Goal: Task Accomplishment & Management: Manage account settings

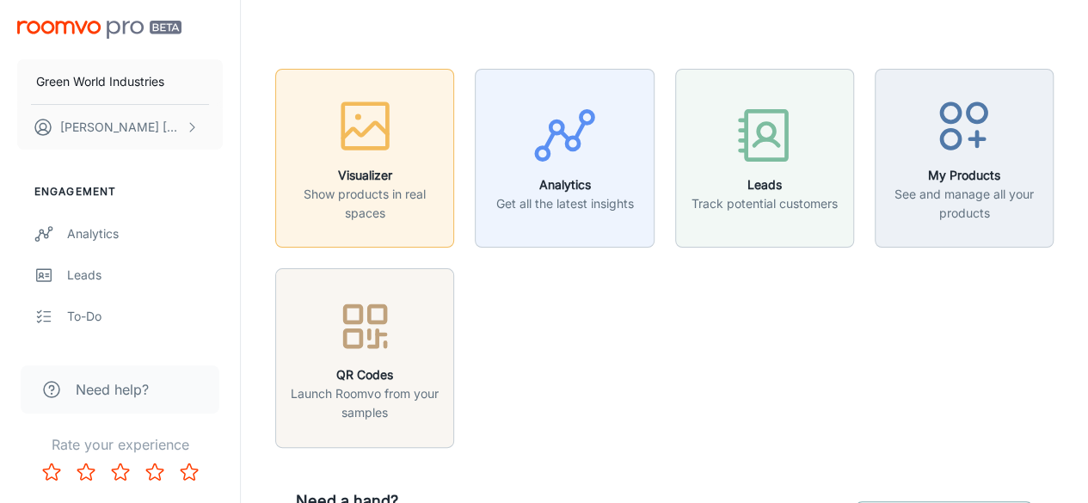
click at [391, 211] on p "Show products in real spaces" at bounding box center [364, 204] width 156 height 38
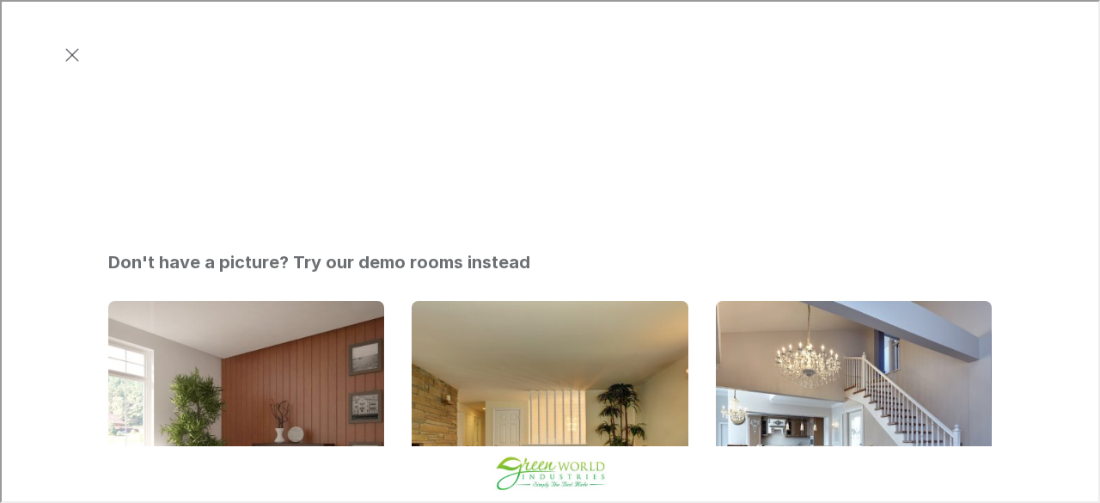
scroll to position [676, 0]
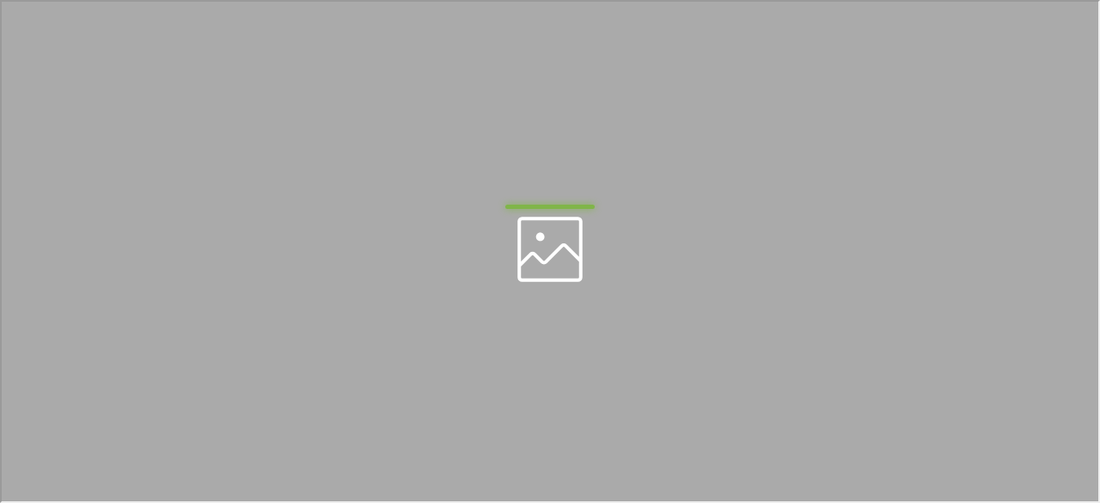
scroll to position [0, 0]
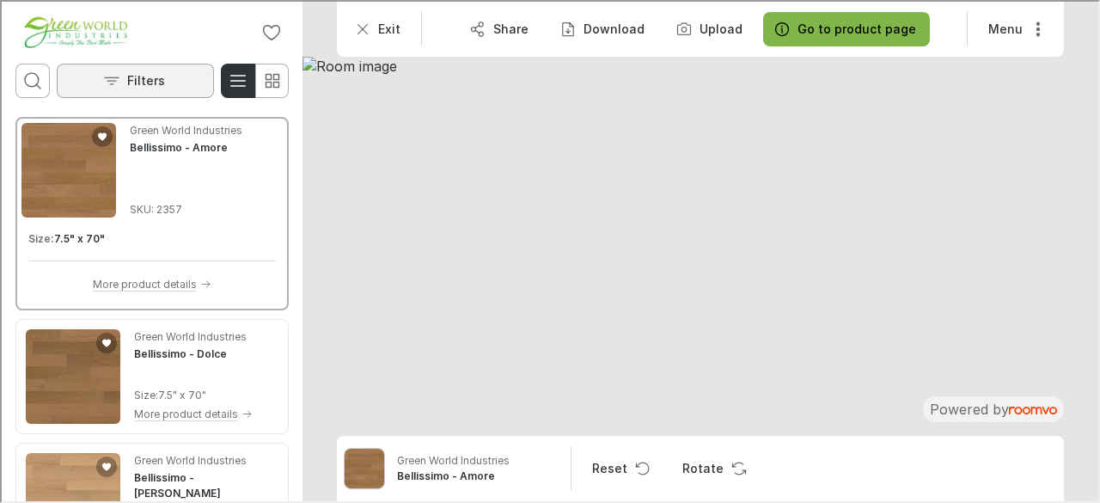
click at [128, 82] on p "Filters" at bounding box center [145, 78] width 38 height 17
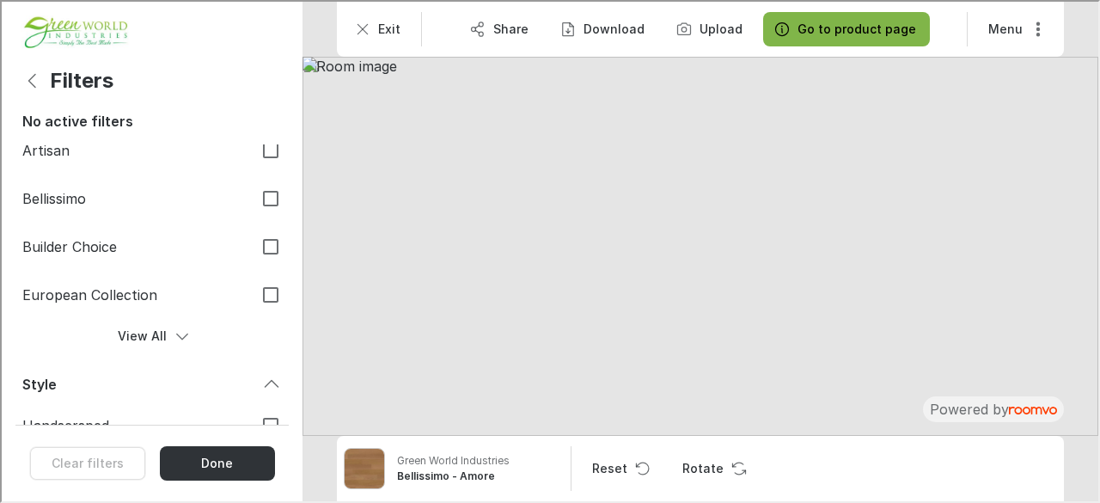
scroll to position [112, 0]
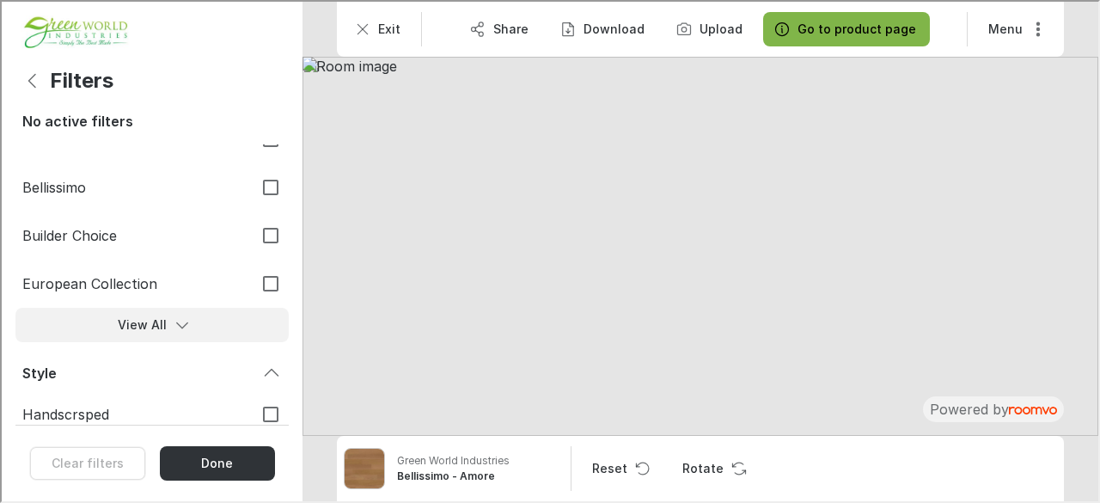
click at [158, 331] on button "View All" at bounding box center [150, 323] width 273 height 34
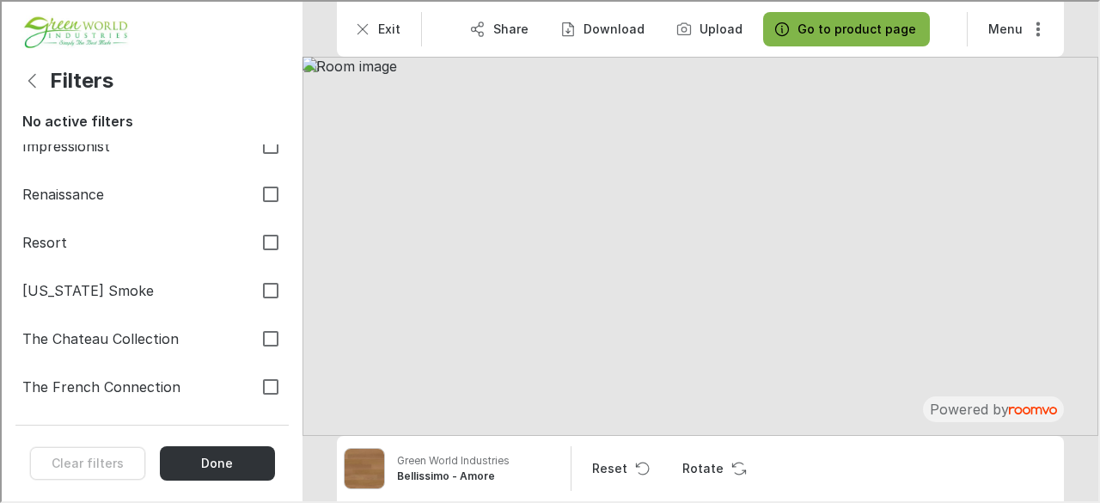
scroll to position [301, 0]
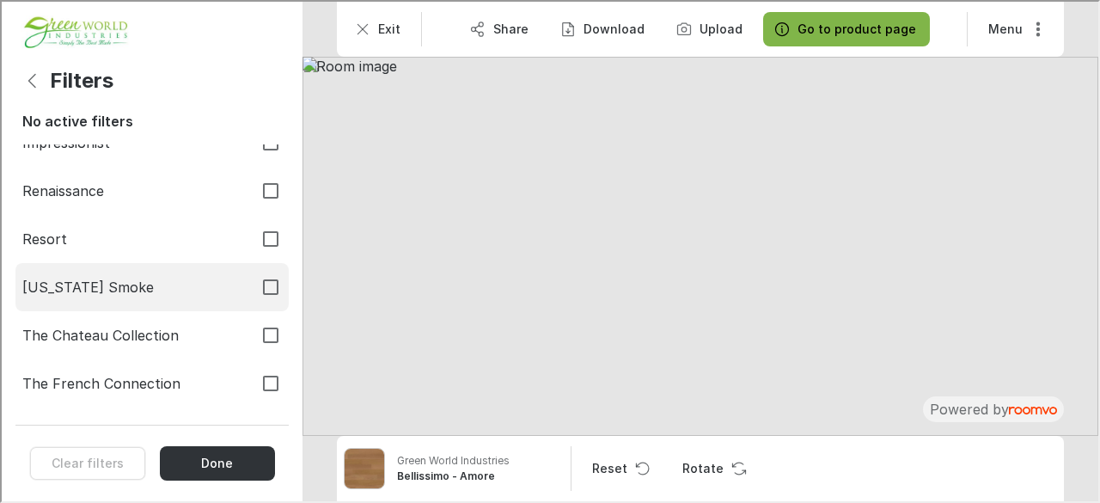
click at [260, 285] on input "[US_STATE] Smoke" at bounding box center [269, 285] width 36 height 36
checkbox input "true"
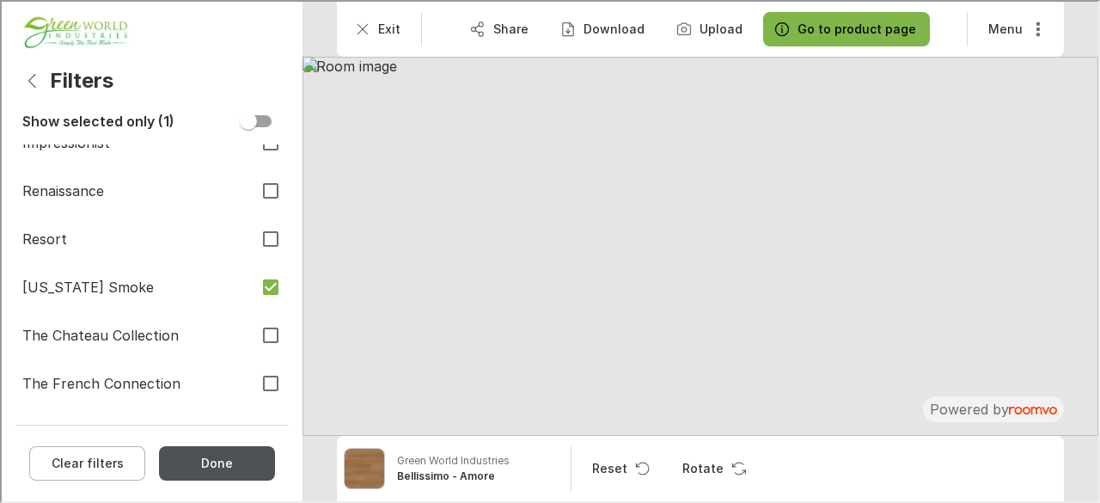
click at [227, 463] on button "Done" at bounding box center [215, 461] width 116 height 34
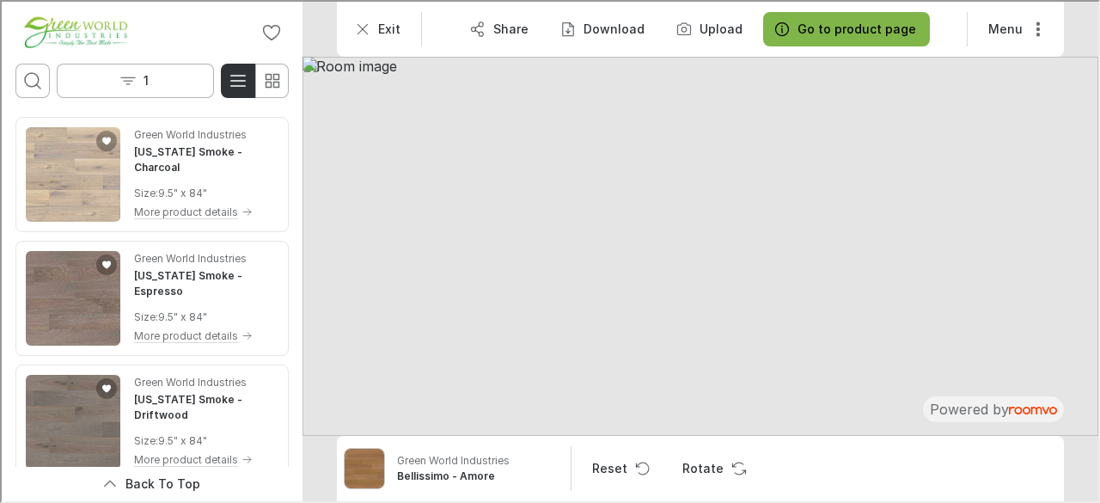
scroll to position [101, 0]
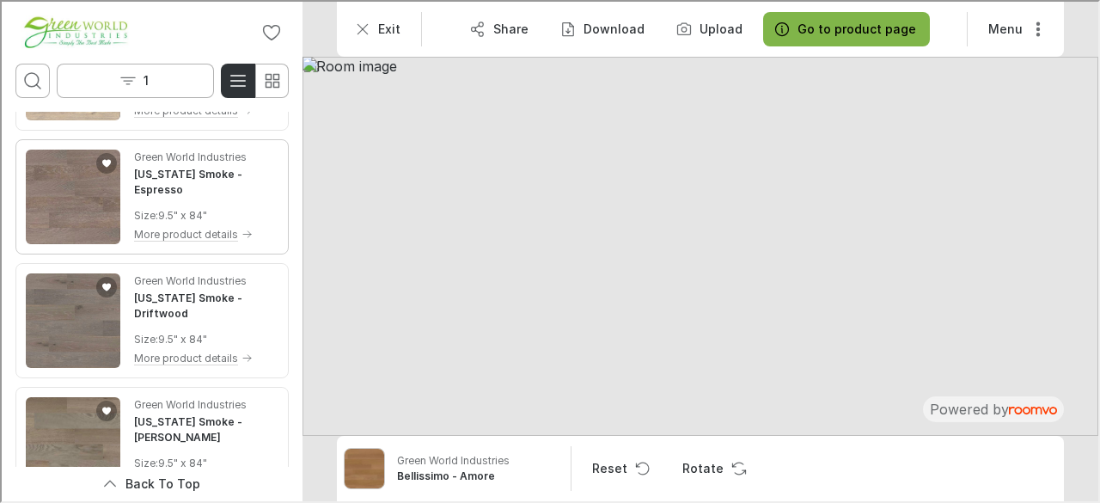
click at [52, 201] on img "See Texas Smoke in the room" at bounding box center [71, 195] width 95 height 95
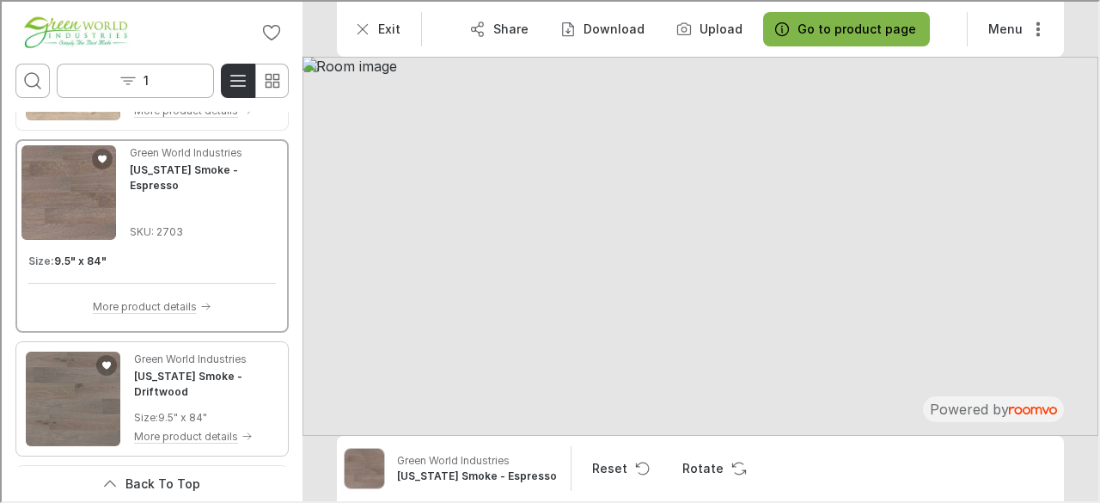
click at [87, 388] on img "See Texas Smoke in the room" at bounding box center [71, 397] width 95 height 95
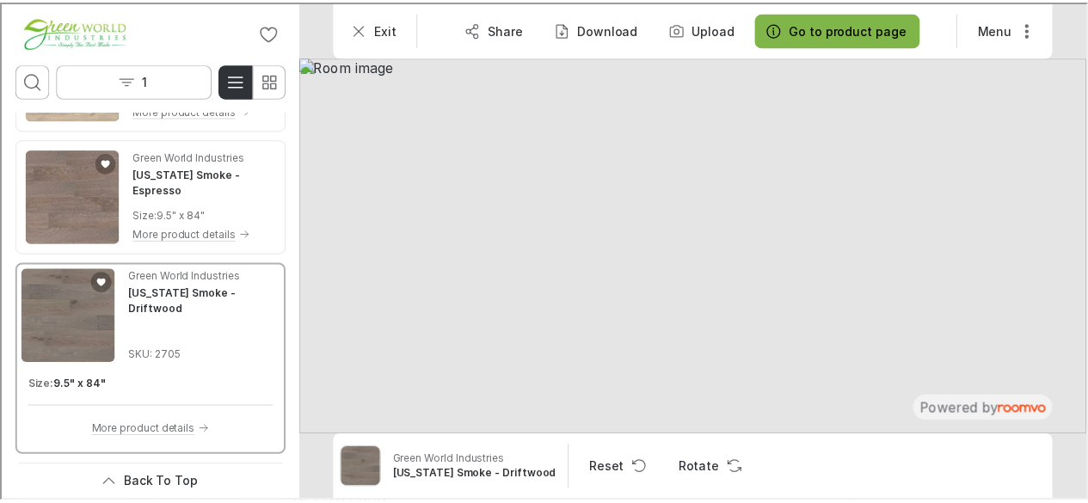
scroll to position [443, 0]
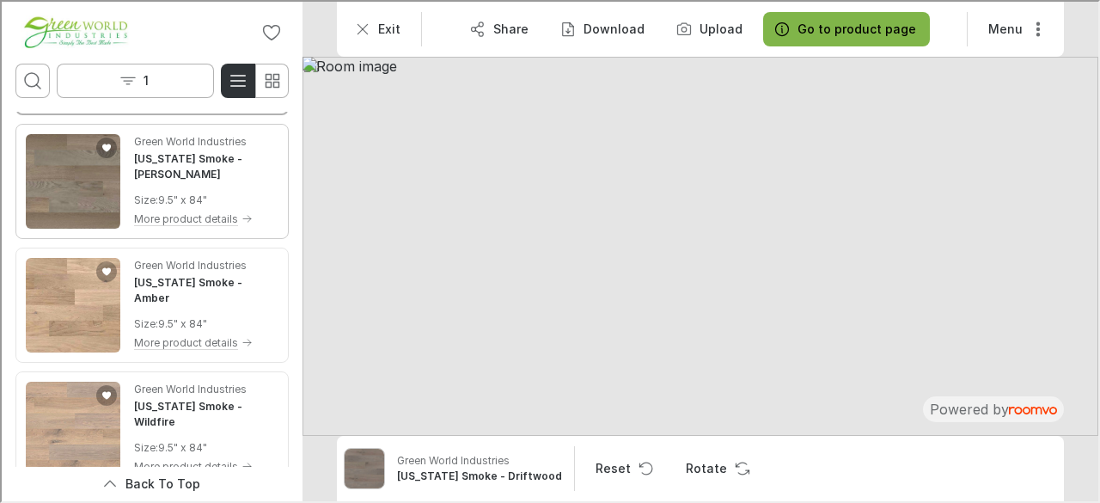
click at [57, 161] on img "See Texas Smoke in the room" at bounding box center [71, 179] width 95 height 95
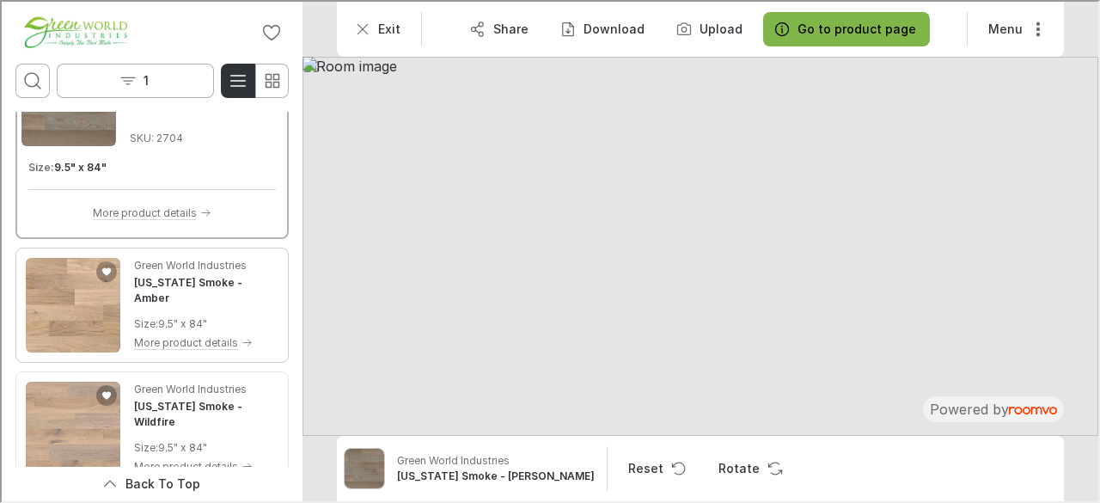
click at [64, 291] on img "See Texas Smoke in the room" at bounding box center [71, 303] width 95 height 95
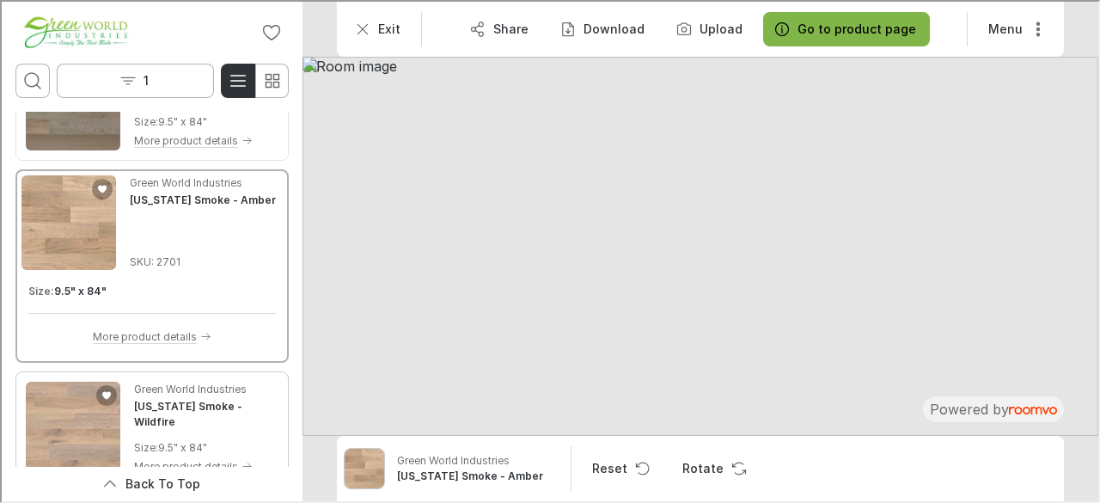
drag, startPoint x: 64, startPoint y: 291, endPoint x: 74, endPoint y: 413, distance: 122.5
click at [74, 413] on div "Green World Industries [US_STATE] Smoke - Charcoal Size : 9.5" x 84" More produ…" at bounding box center [150, 76] width 273 height 818
click at [74, 413] on img "See Texas Smoke in the room" at bounding box center [71, 427] width 95 height 95
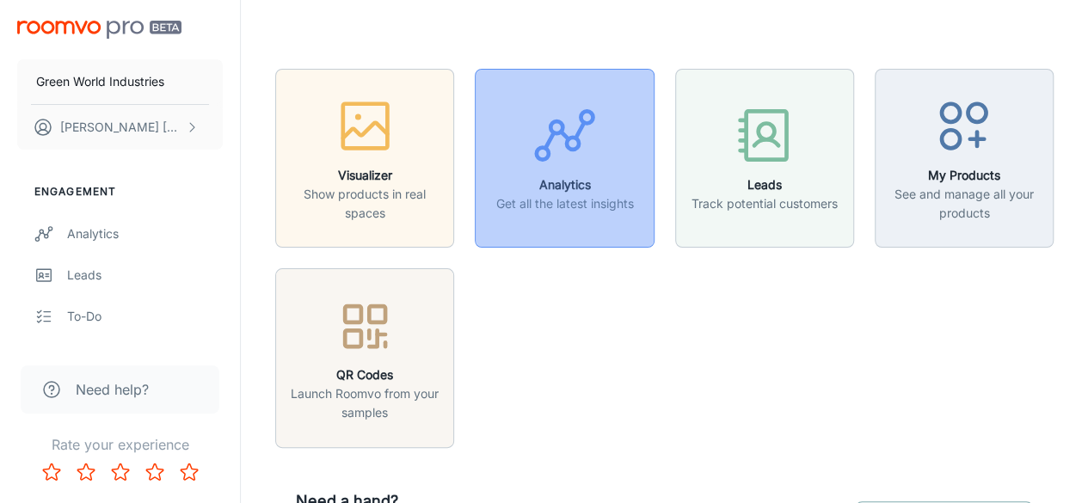
click at [560, 176] on h6 "Analytics" at bounding box center [564, 184] width 138 height 19
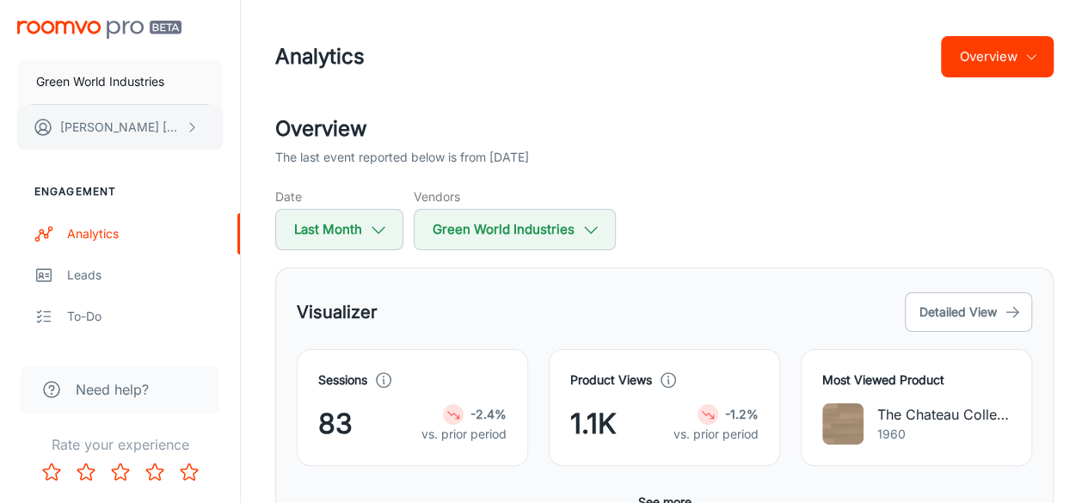
click at [138, 128] on p "[PERSON_NAME]" at bounding box center [120, 127] width 121 height 19
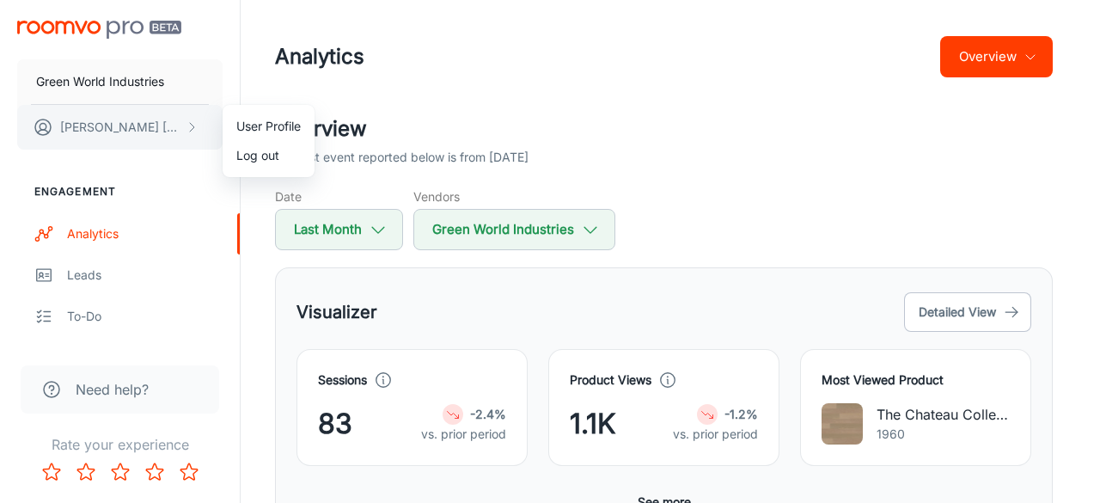
click at [138, 128] on div at bounding box center [550, 251] width 1100 height 503
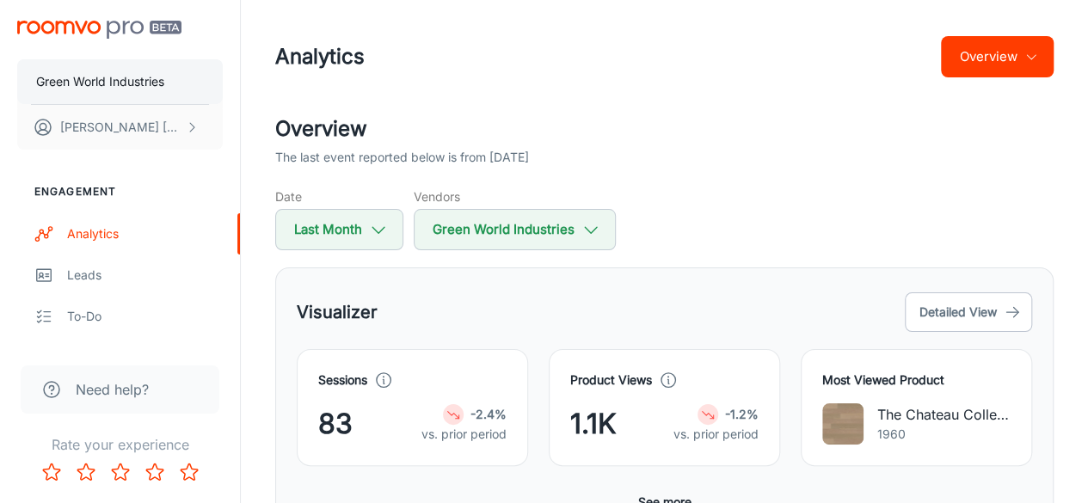
click at [101, 78] on p "Green World Industries" at bounding box center [100, 81] width 128 height 19
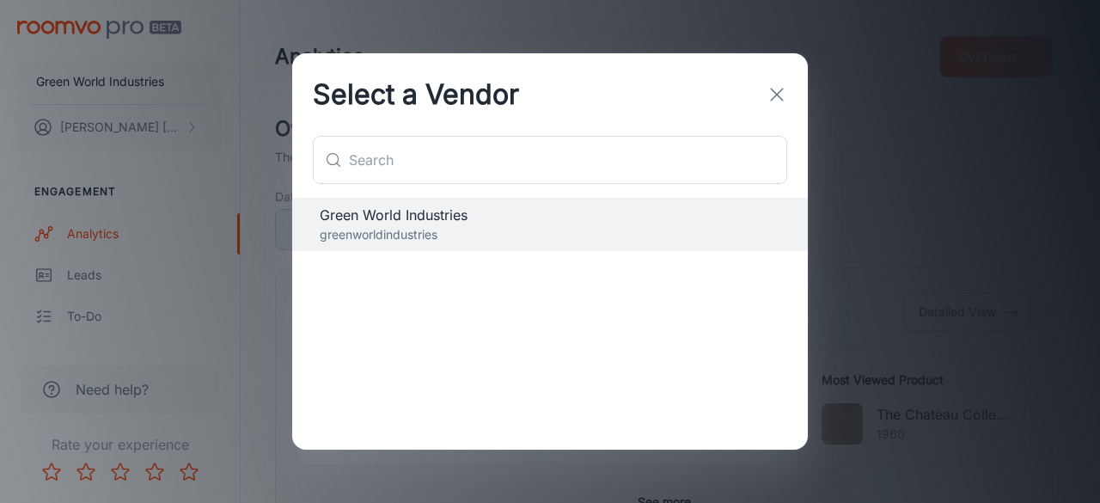
click at [775, 94] on icon "button" at bounding box center [777, 94] width 21 height 21
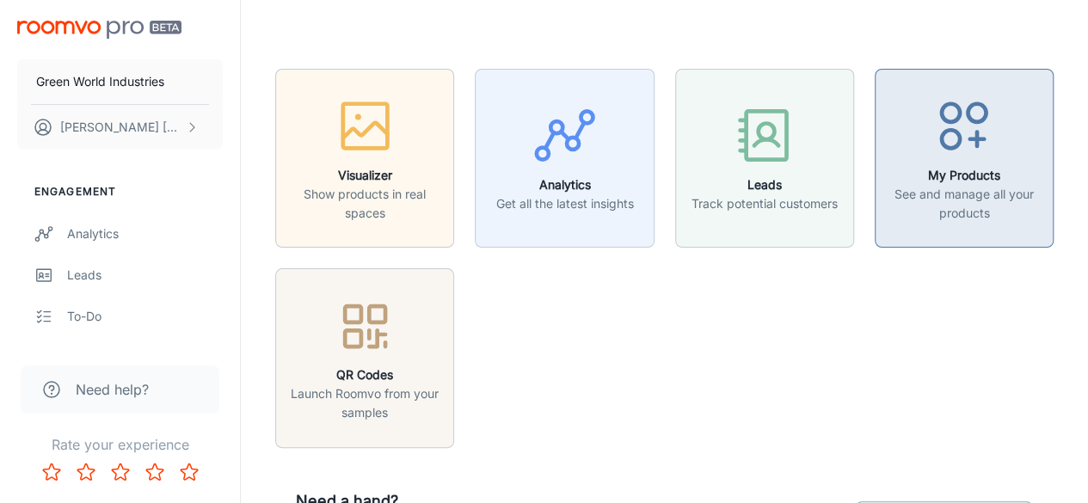
click at [997, 199] on p "See and manage all your products" at bounding box center [964, 204] width 156 height 38
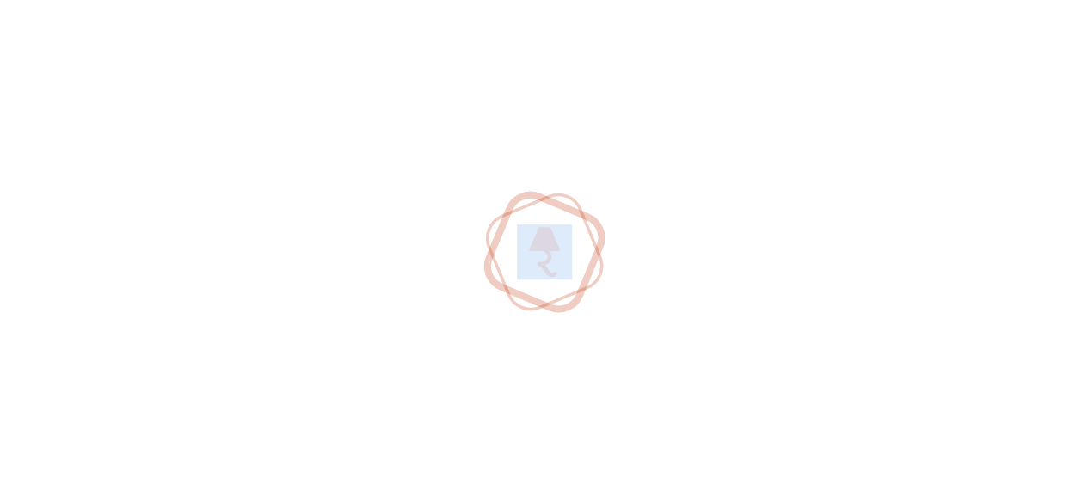
click at [997, 199] on div at bounding box center [544, 251] width 1088 height 503
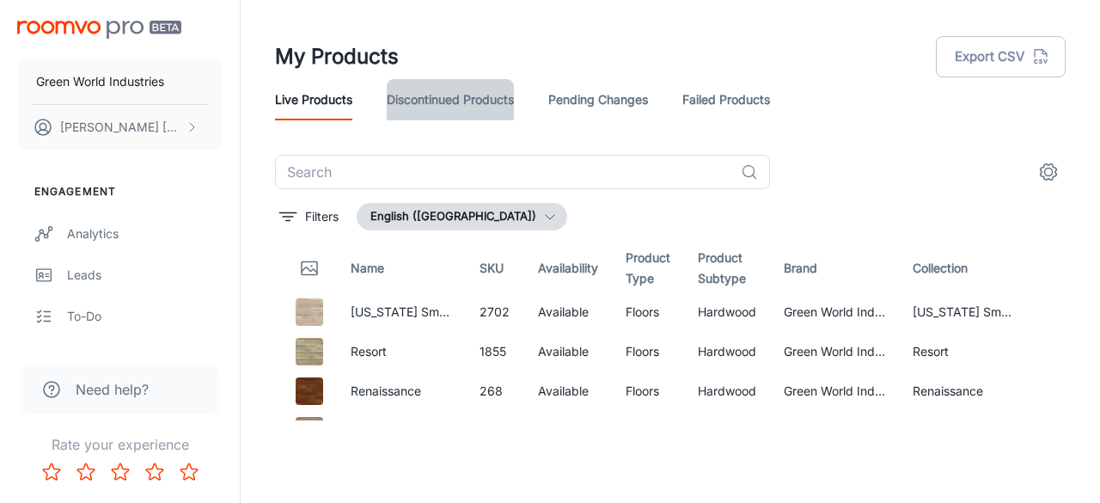
click at [455, 99] on link "Discontinued Products" at bounding box center [450, 99] width 127 height 41
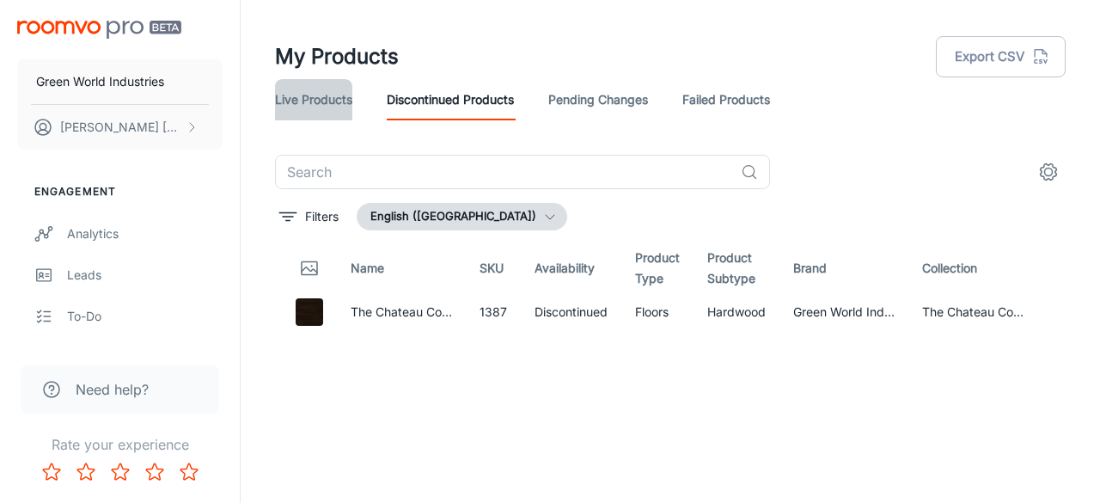
click at [316, 102] on link "Live Products" at bounding box center [313, 99] width 77 height 41
